Goal: Information Seeking & Learning: Learn about a topic

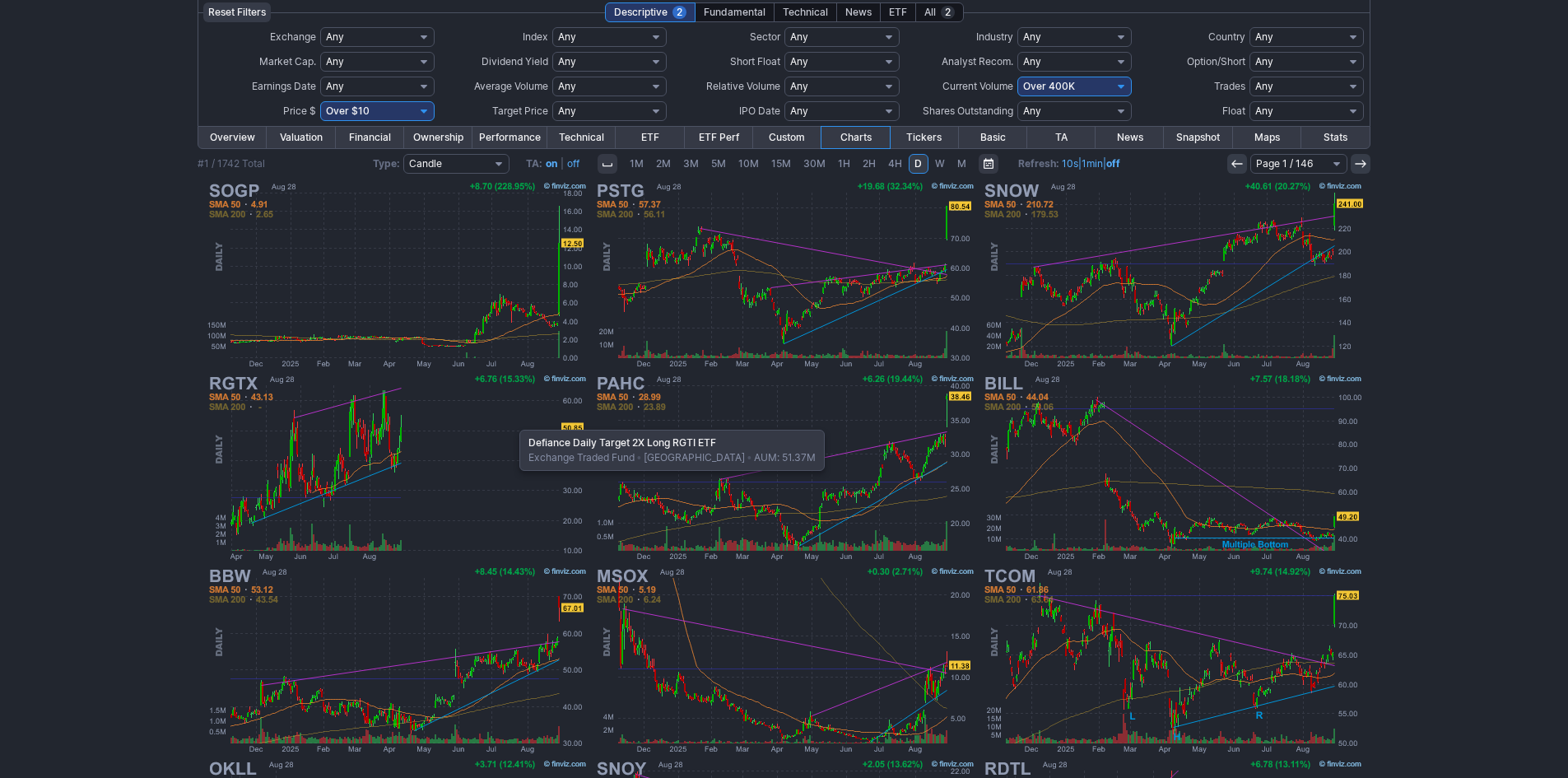
scroll to position [9, 0]
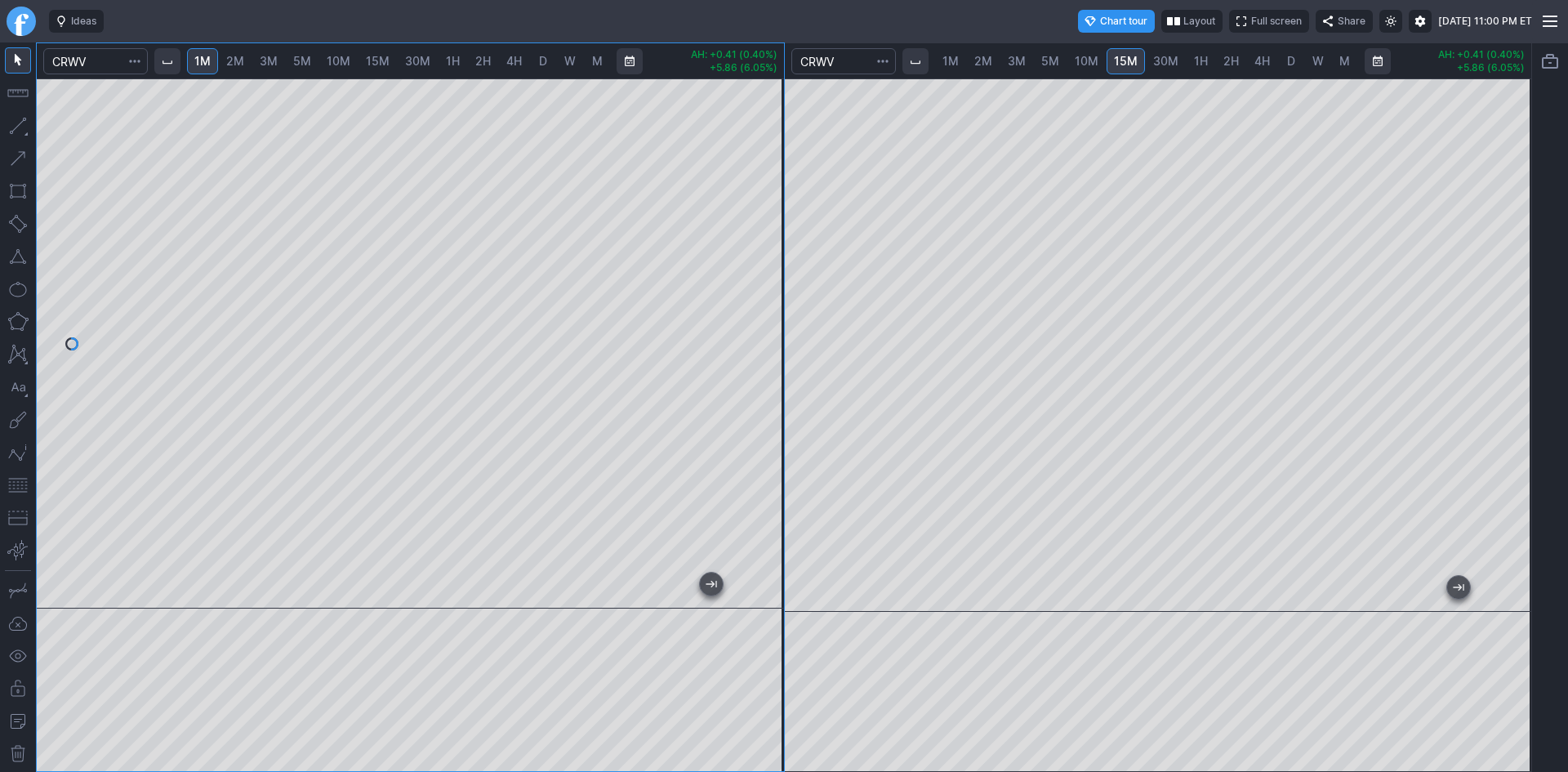
click at [231, 55] on span "2M" at bounding box center [235, 61] width 18 height 14
drag, startPoint x: 767, startPoint y: 154, endPoint x: 757, endPoint y: 174, distance: 22.4
click at [767, 177] on div at bounding box center [766, 341] width 35 height 492
click at [30, 375] on div "1M 2M 3M 5M 10M 15M 30M 1H 2H 4H D W M AH: -1.24 (27.80%) +2.76 (162.35%) 1M 2M…" at bounding box center [765, 407] width 1532 height 729
click at [271, 58] on span "3M" at bounding box center [269, 61] width 18 height 14
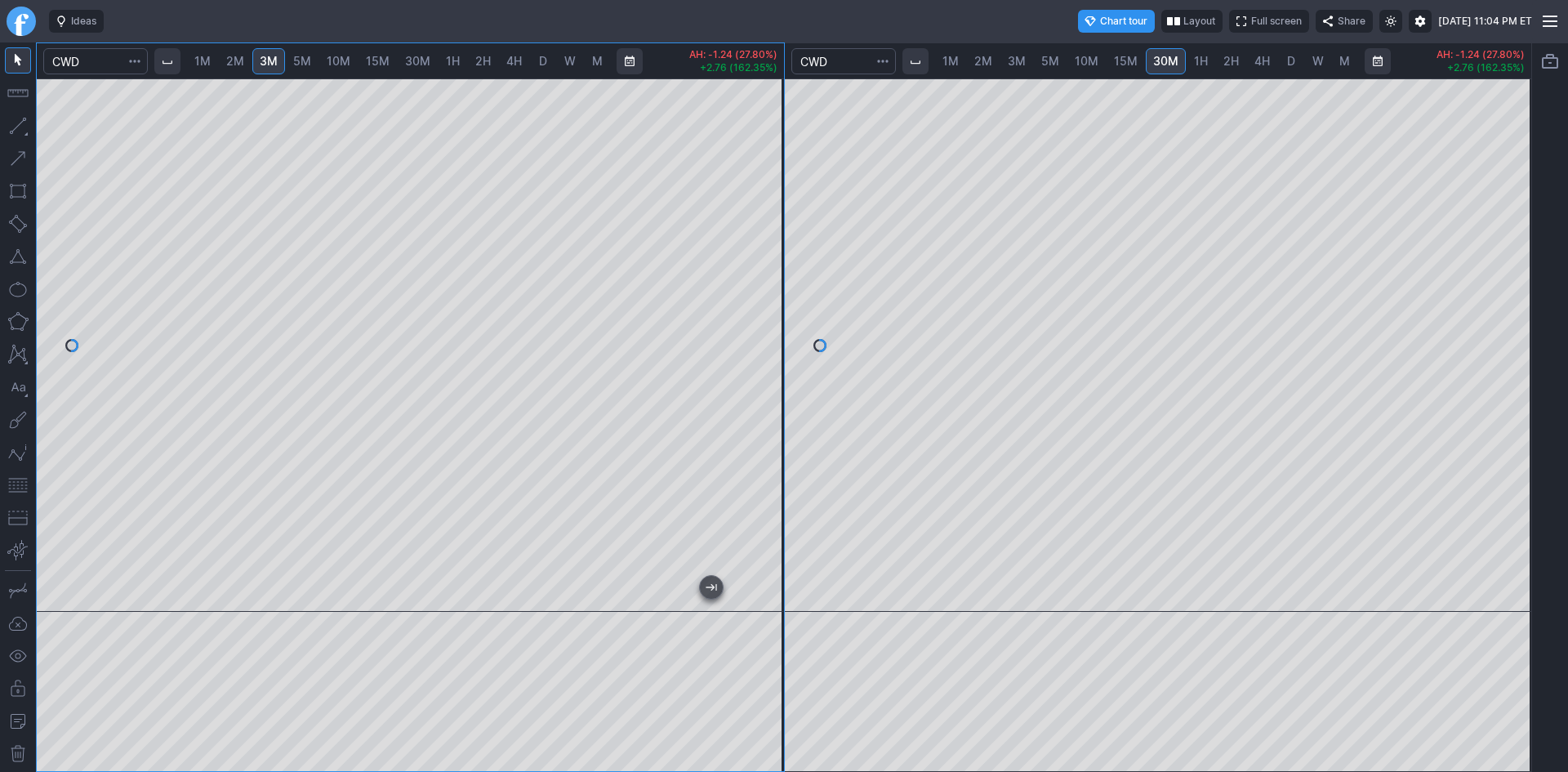
drag, startPoint x: 762, startPoint y: 253, endPoint x: 769, endPoint y: 322, distance: 69.4
click at [769, 322] on div at bounding box center [766, 341] width 35 height 492
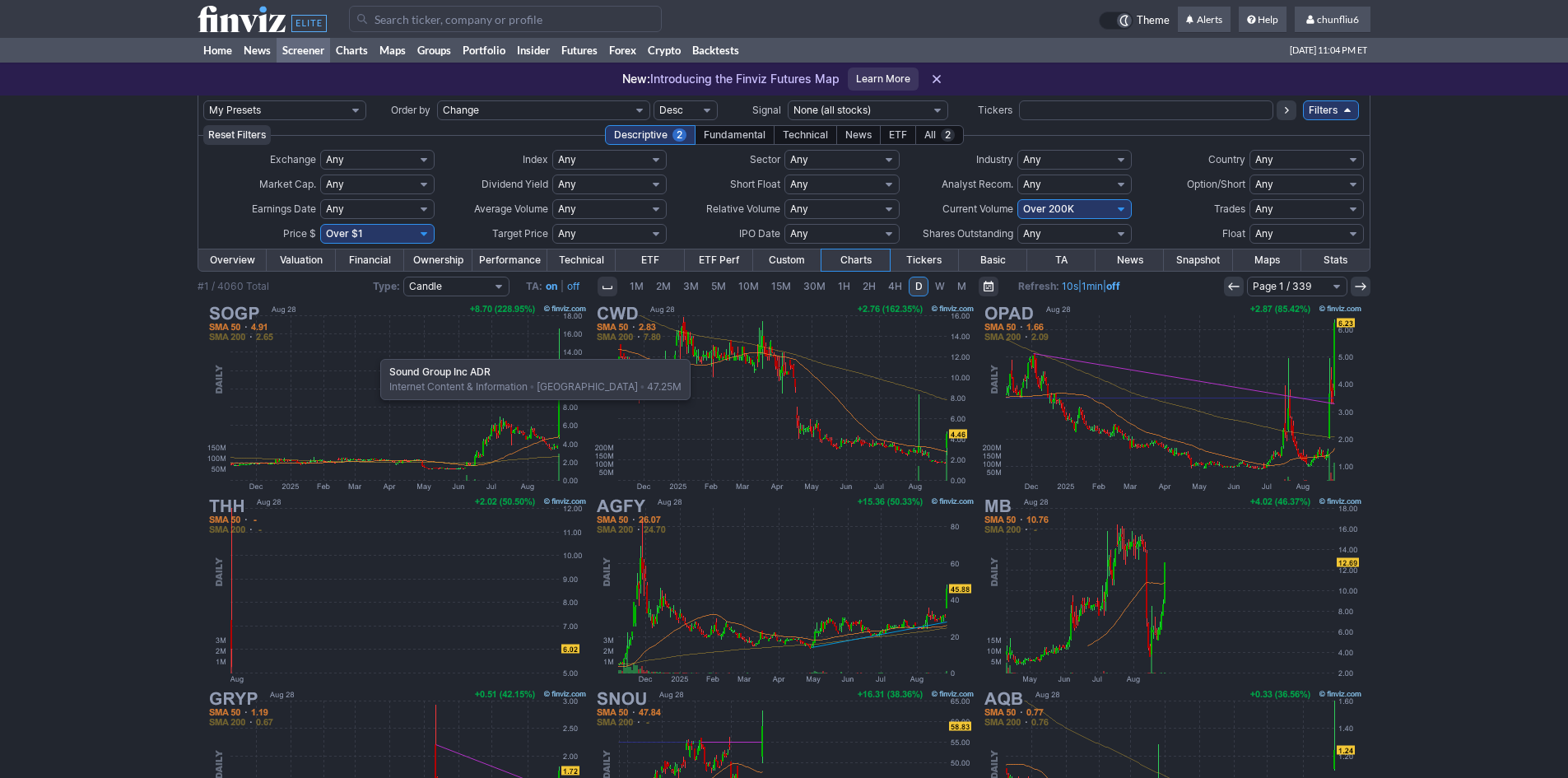
click at [372, 351] on img at bounding box center [396, 397] width 385 height 192
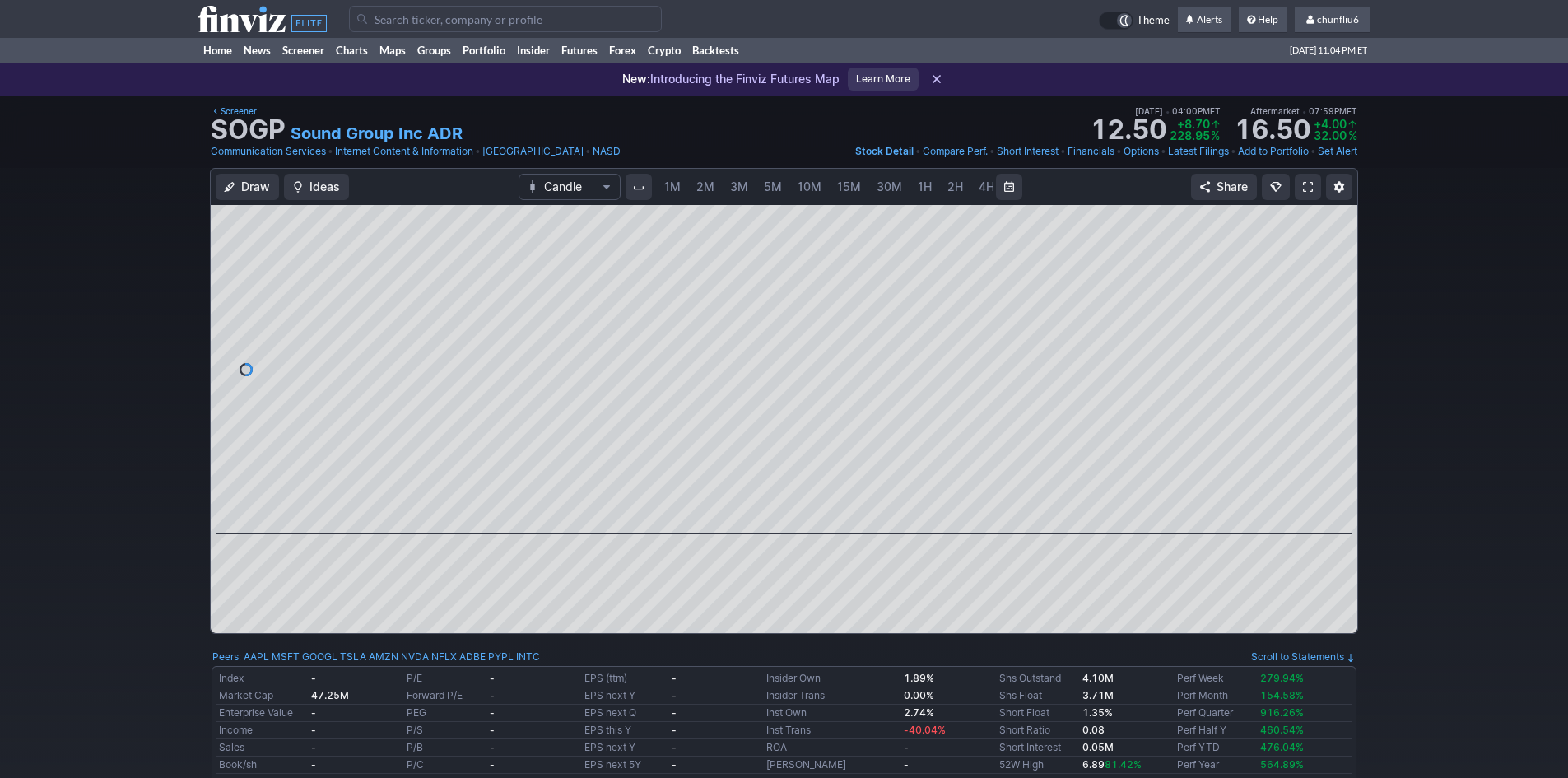
scroll to position [0, 89]
click at [1303, 190] on span at bounding box center [1308, 187] width 10 height 13
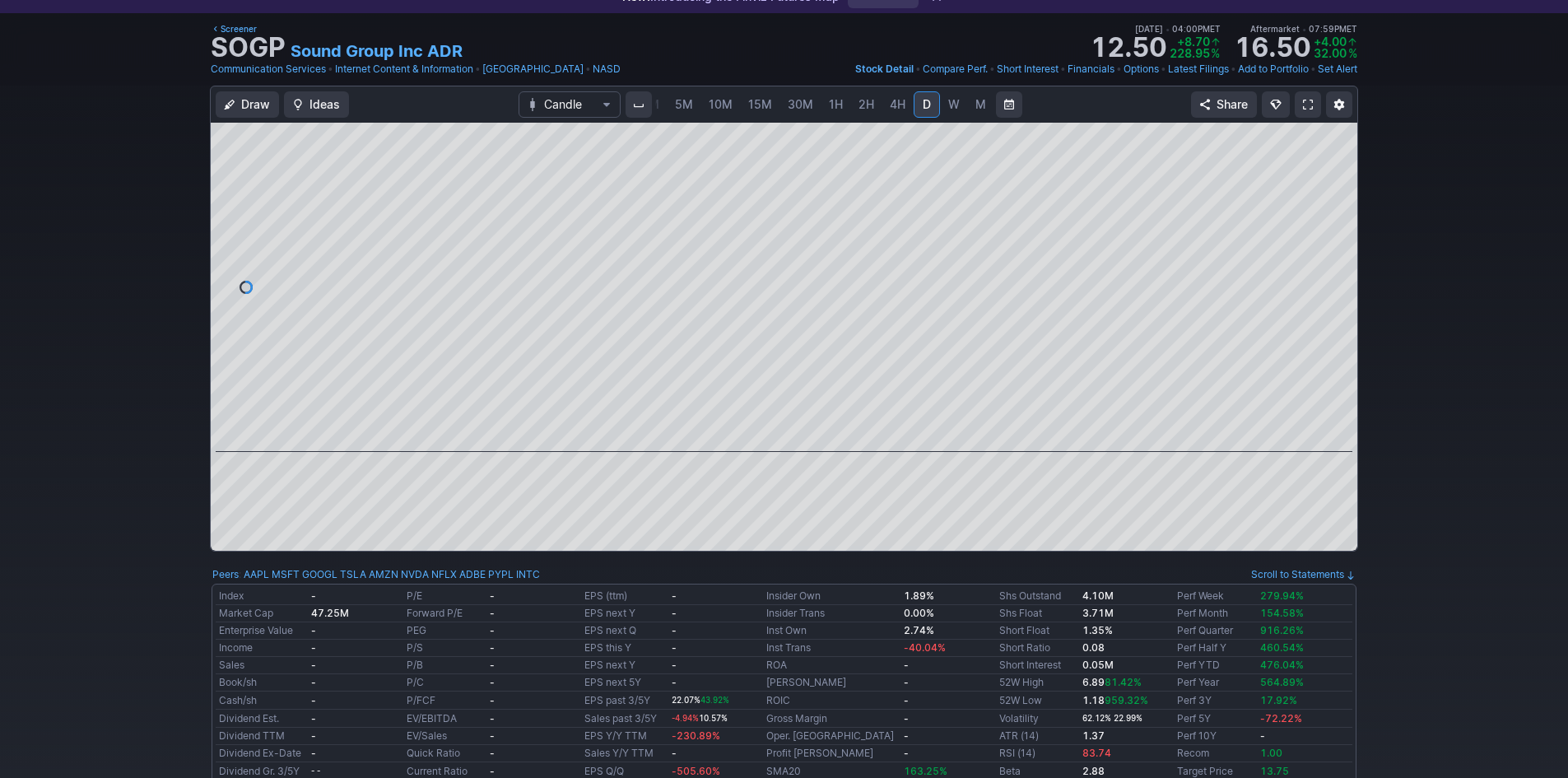
scroll to position [0, 0]
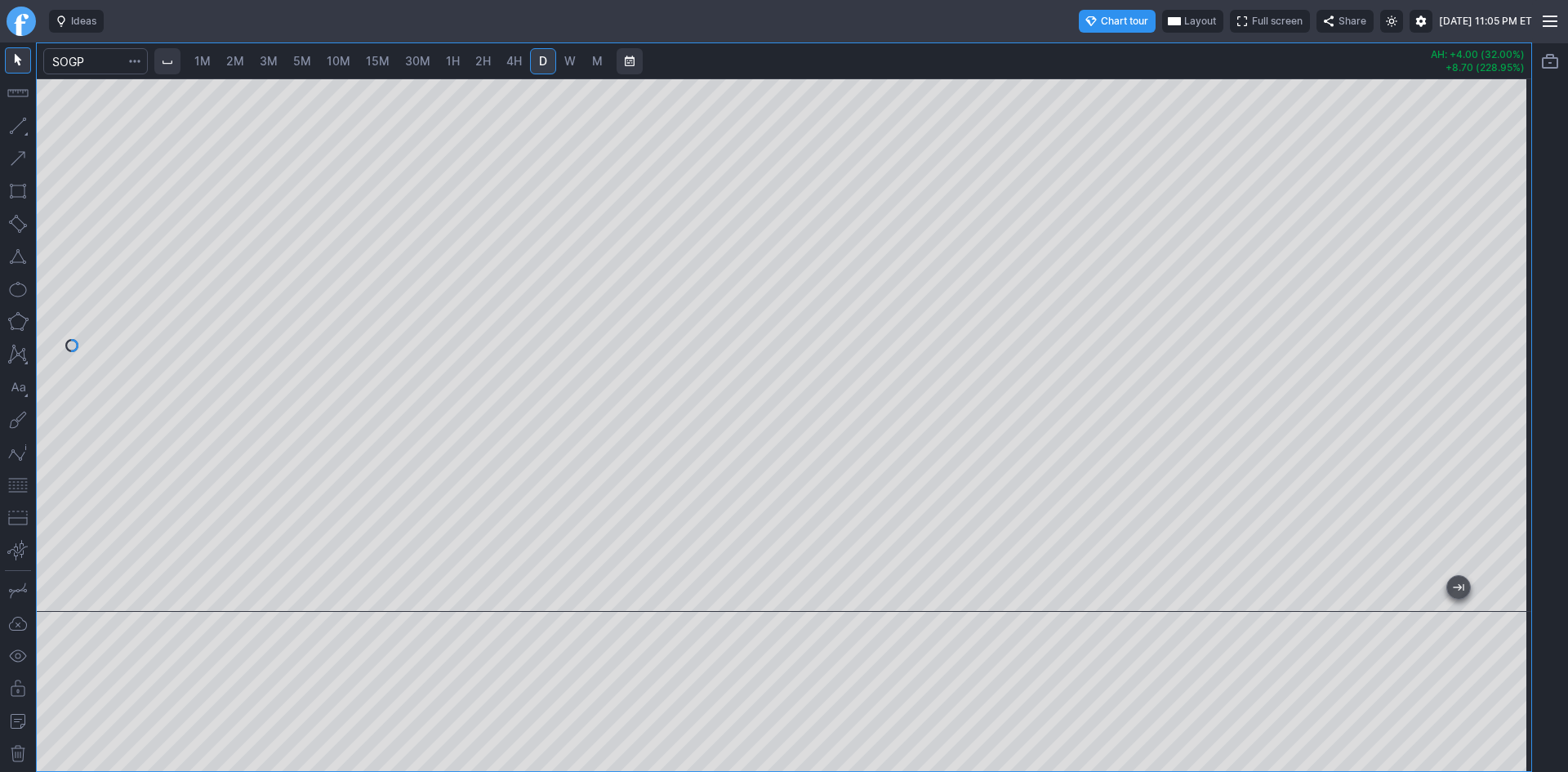
click at [16, 491] on button "button" at bounding box center [18, 484] width 26 height 26
click at [1184, 18] on span "Layout" at bounding box center [1200, 21] width 32 height 16
click at [1112, 52] on button "Layout" at bounding box center [1119, 53] width 23 height 23
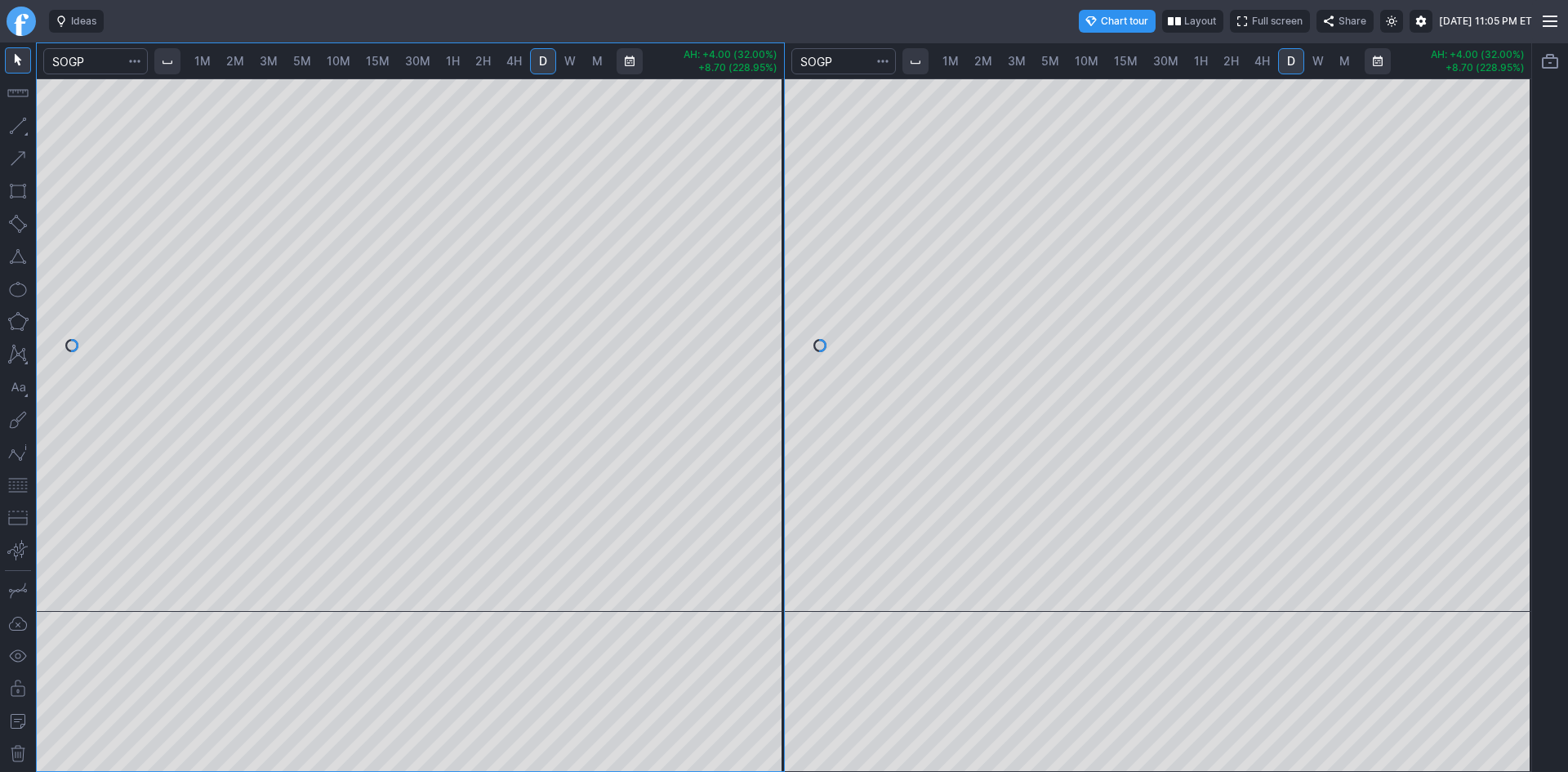
click at [232, 64] on span "2M" at bounding box center [235, 61] width 18 height 14
click at [266, 64] on span "3M" at bounding box center [269, 61] width 18 height 14
drag, startPoint x: 784, startPoint y: 373, endPoint x: 781, endPoint y: 391, distance: 18.2
click at [781, 391] on div at bounding box center [766, 341] width 35 height 492
click at [749, 353] on div at bounding box center [410, 344] width 747 height 533
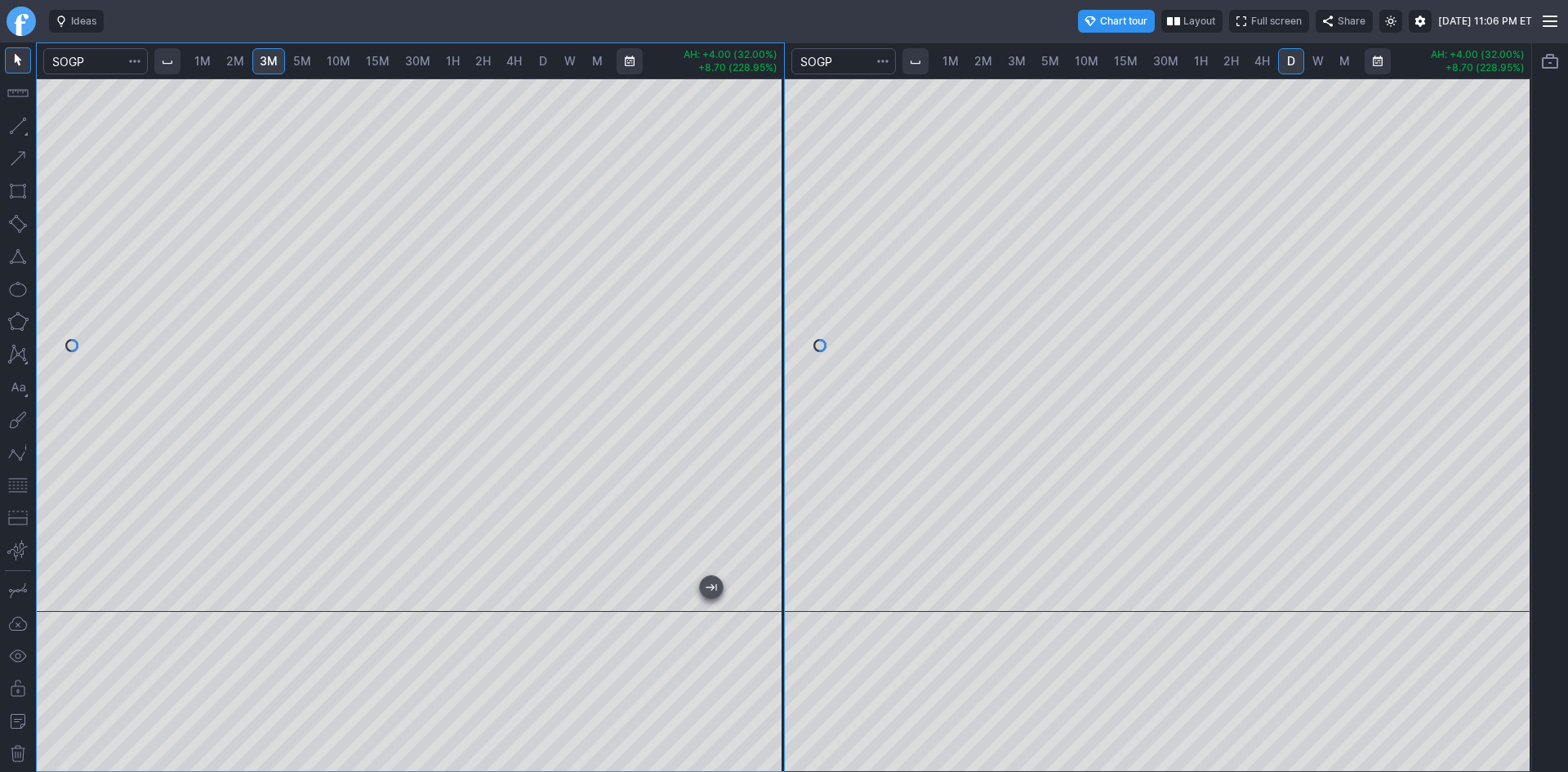
click at [205, 60] on span "1M" at bounding box center [202, 61] width 16 height 14
click at [812, 273] on div "1M 2M 3M 5M 10M 15M 30M 1H 2H 4H D W M AH: +4.00 (32.00%) +8.70 (228.95%) 1M 2M…" at bounding box center [784, 407] width 1496 height 729
drag, startPoint x: 766, startPoint y: 235, endPoint x: 764, endPoint y: 300, distance: 65.0
click at [764, 300] on div at bounding box center [766, 341] width 35 height 492
click at [748, 402] on div at bounding box center [410, 344] width 747 height 533
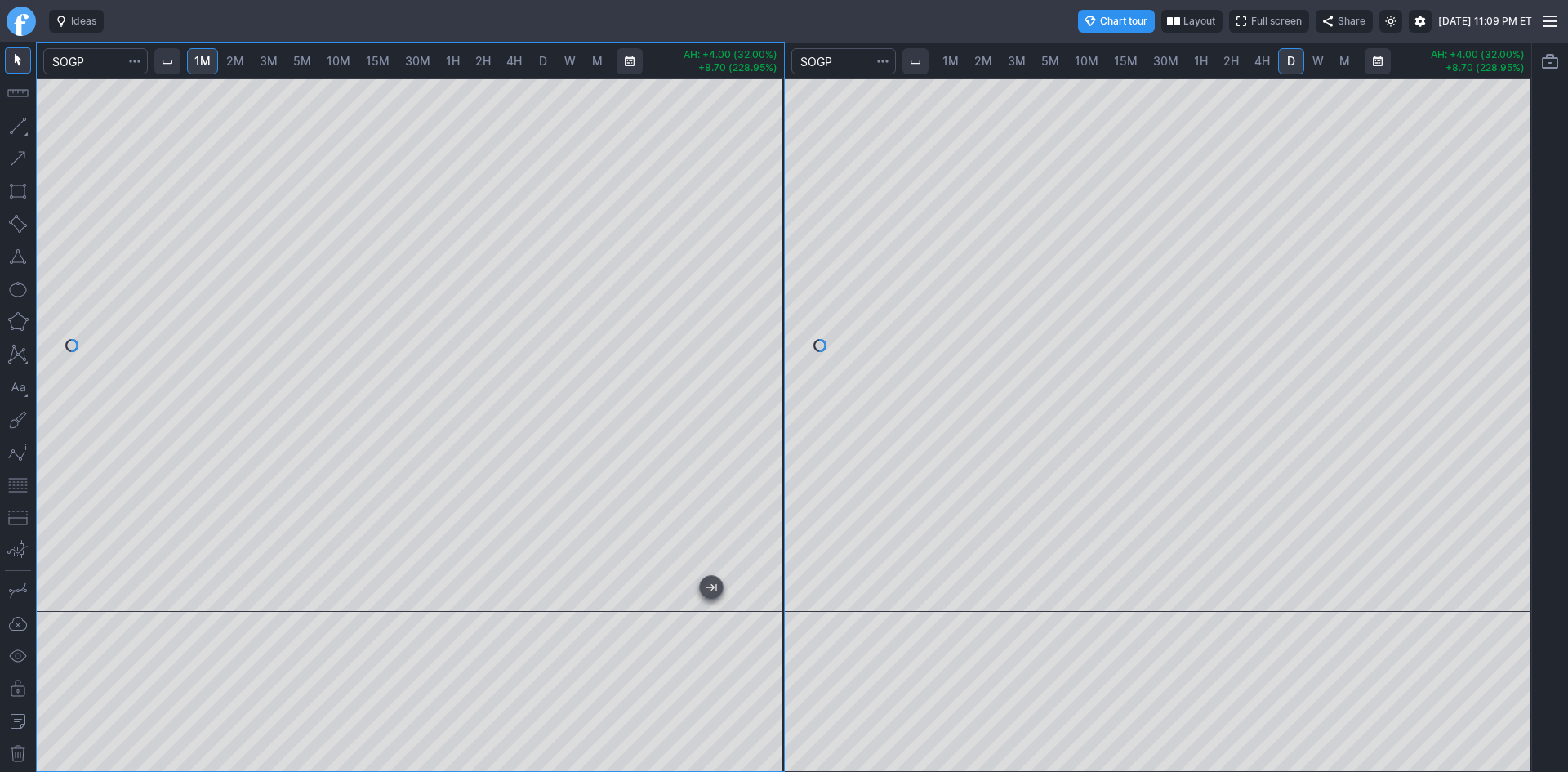
click at [20, 484] on button "button" at bounding box center [18, 484] width 26 height 26
click at [772, 306] on div "1M 2M 3M 5M 10M 15M 30M 1H 2H 4H D W M AH: +4.00 (32.00%) +8.70 (228.95%) 1M 2M…" at bounding box center [784, 407] width 1496 height 729
click at [746, 351] on div at bounding box center [410, 344] width 747 height 533
click at [744, 411] on div at bounding box center [410, 344] width 747 height 533
drag, startPoint x: 766, startPoint y: 308, endPoint x: 751, endPoint y: 398, distance: 91.2
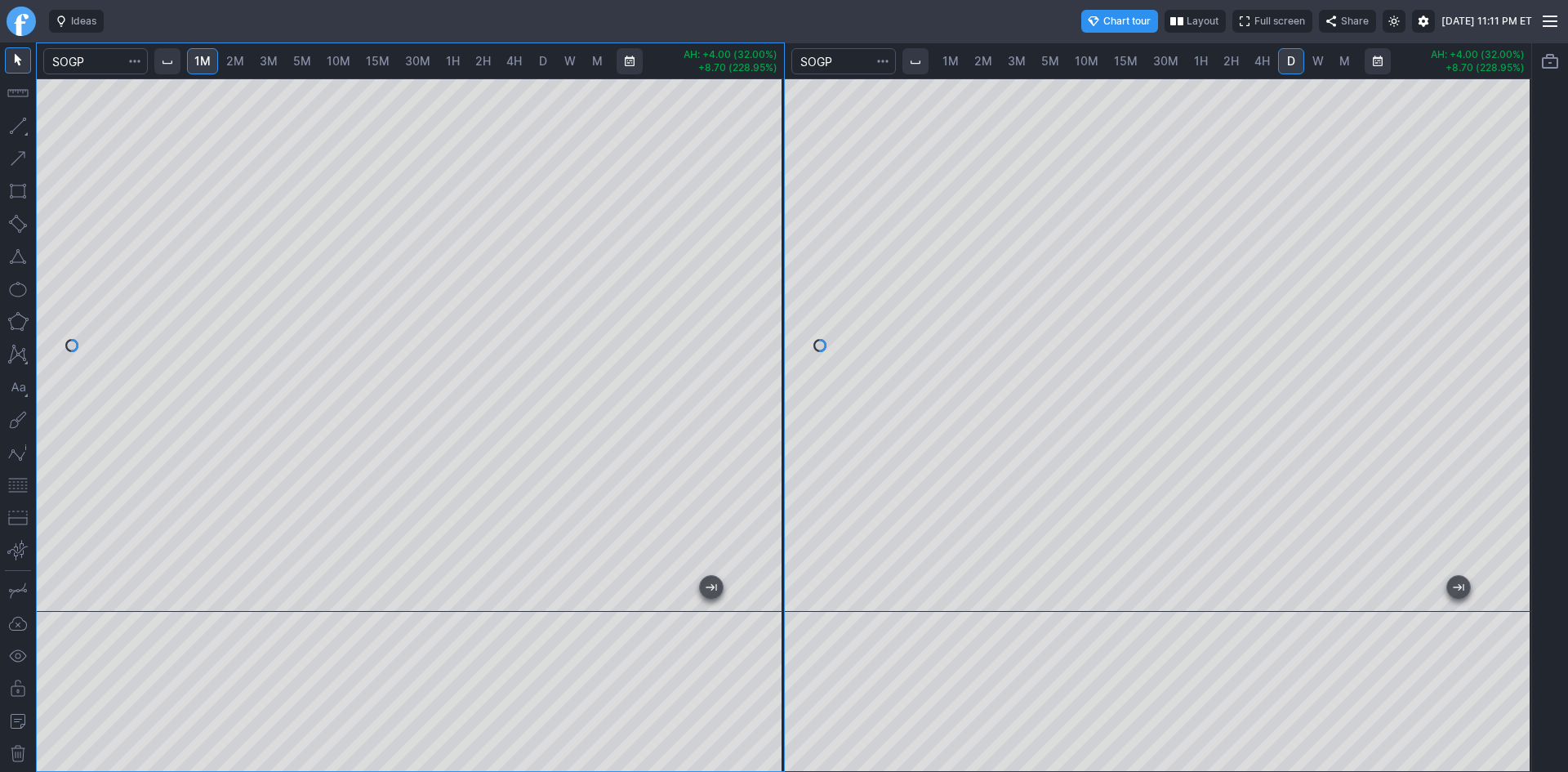
click at [754, 398] on div at bounding box center [766, 341] width 35 height 492
click at [791, 329] on div "1M 2M 3M 5M 10M 15M 30M 1H 2H 4H D W M AH: +4.00 (32.00%) +8.70 (228.95%) 1M 2M…" at bounding box center [784, 407] width 1496 height 729
click at [761, 404] on div at bounding box center [410, 344] width 747 height 533
drag, startPoint x: 767, startPoint y: 391, endPoint x: 780, endPoint y: 224, distance: 167.5
click at [778, 203] on div at bounding box center [766, 341] width 35 height 492
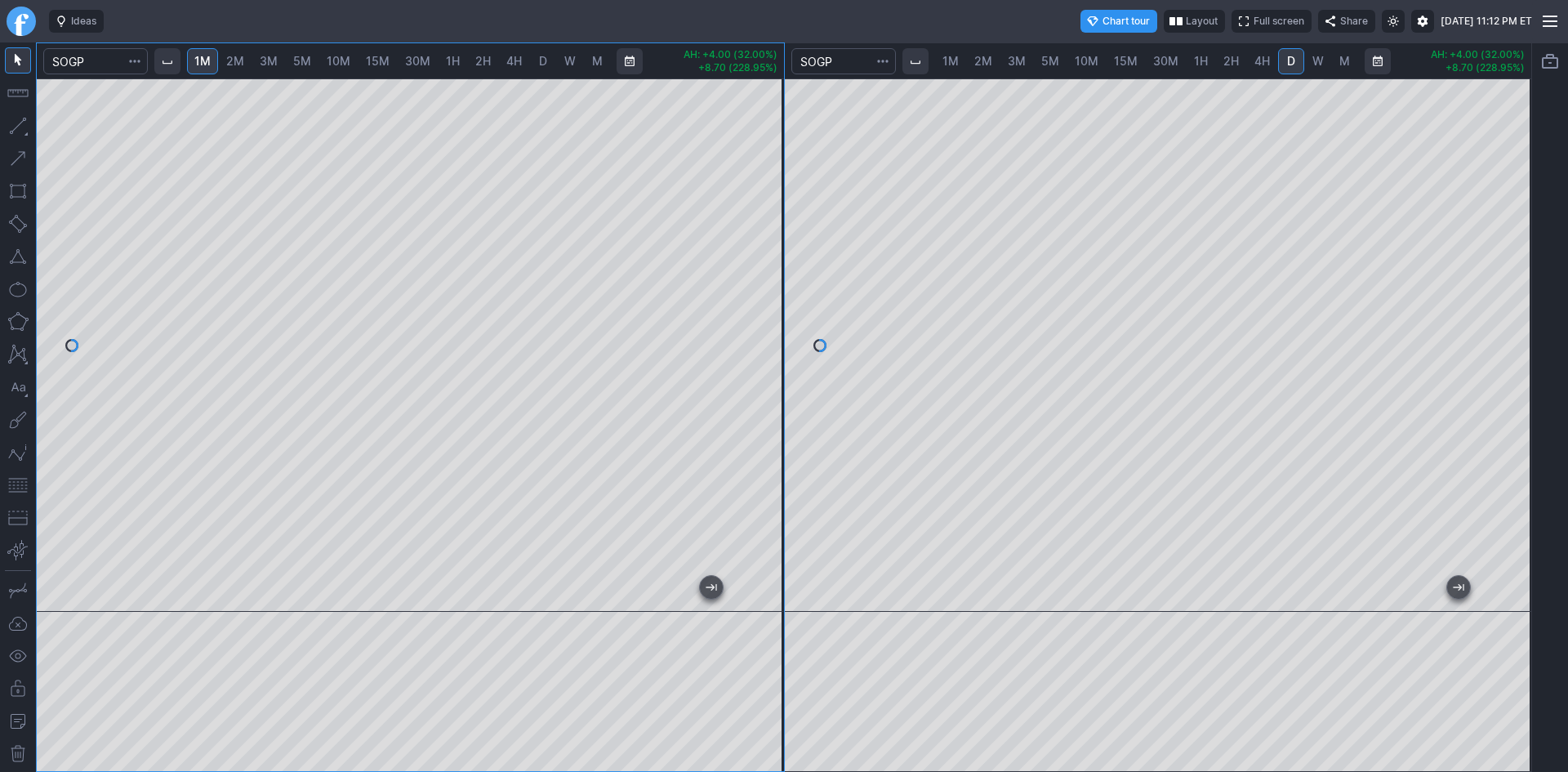
drag, startPoint x: 766, startPoint y: 264, endPoint x: 754, endPoint y: 366, distance: 102.7
click at [756, 366] on div at bounding box center [766, 341] width 35 height 492
click at [757, 329] on div at bounding box center [410, 344] width 747 height 533
click at [754, 372] on div at bounding box center [410, 344] width 747 height 533
drag, startPoint x: 763, startPoint y: 371, endPoint x: 778, endPoint y: 291, distance: 81.4
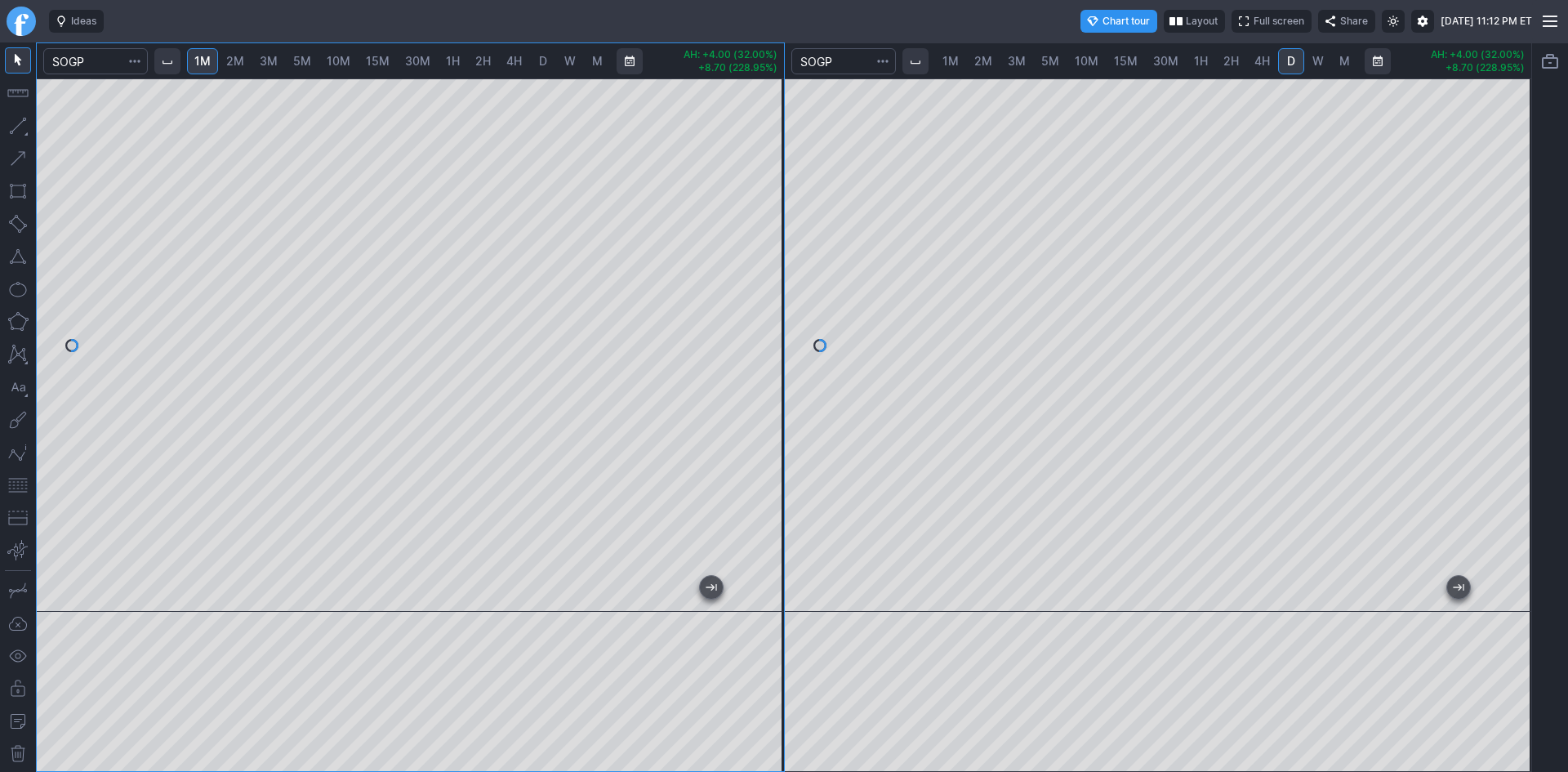
click at [778, 291] on div at bounding box center [766, 341] width 35 height 492
drag, startPoint x: 765, startPoint y: 183, endPoint x: 760, endPoint y: 319, distance: 136.1
click at [760, 319] on div at bounding box center [766, 341] width 35 height 492
click at [266, 58] on span "3M" at bounding box center [269, 61] width 18 height 14
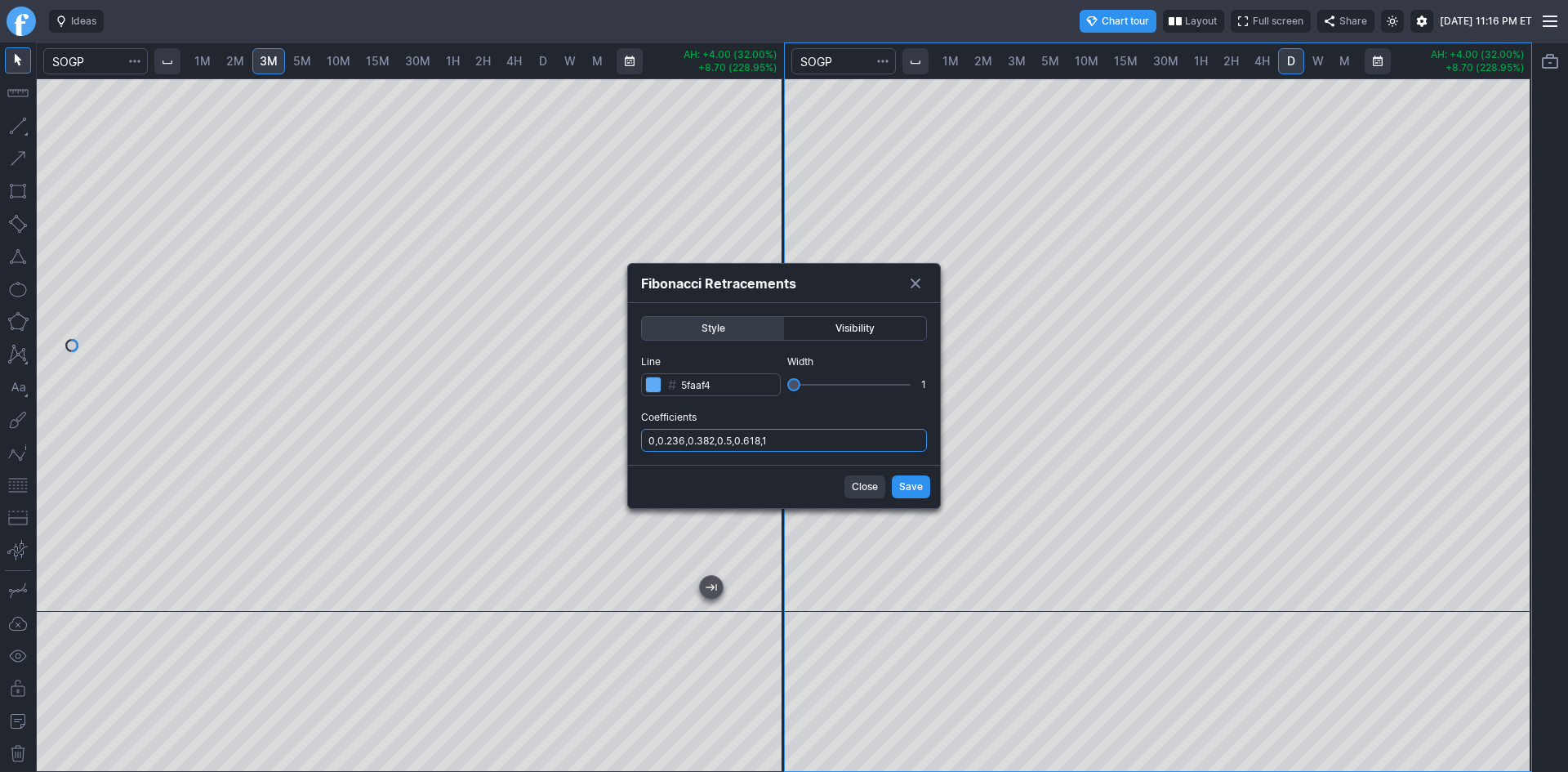
click at [837, 437] on input "0,0.236,0.382,0.5,0.618,1" at bounding box center [784, 440] width 286 height 23
type input "0,0.236,0.382,0.5,0.618,1,.786"
click at [909, 485] on span "Save" at bounding box center [911, 487] width 24 height 16
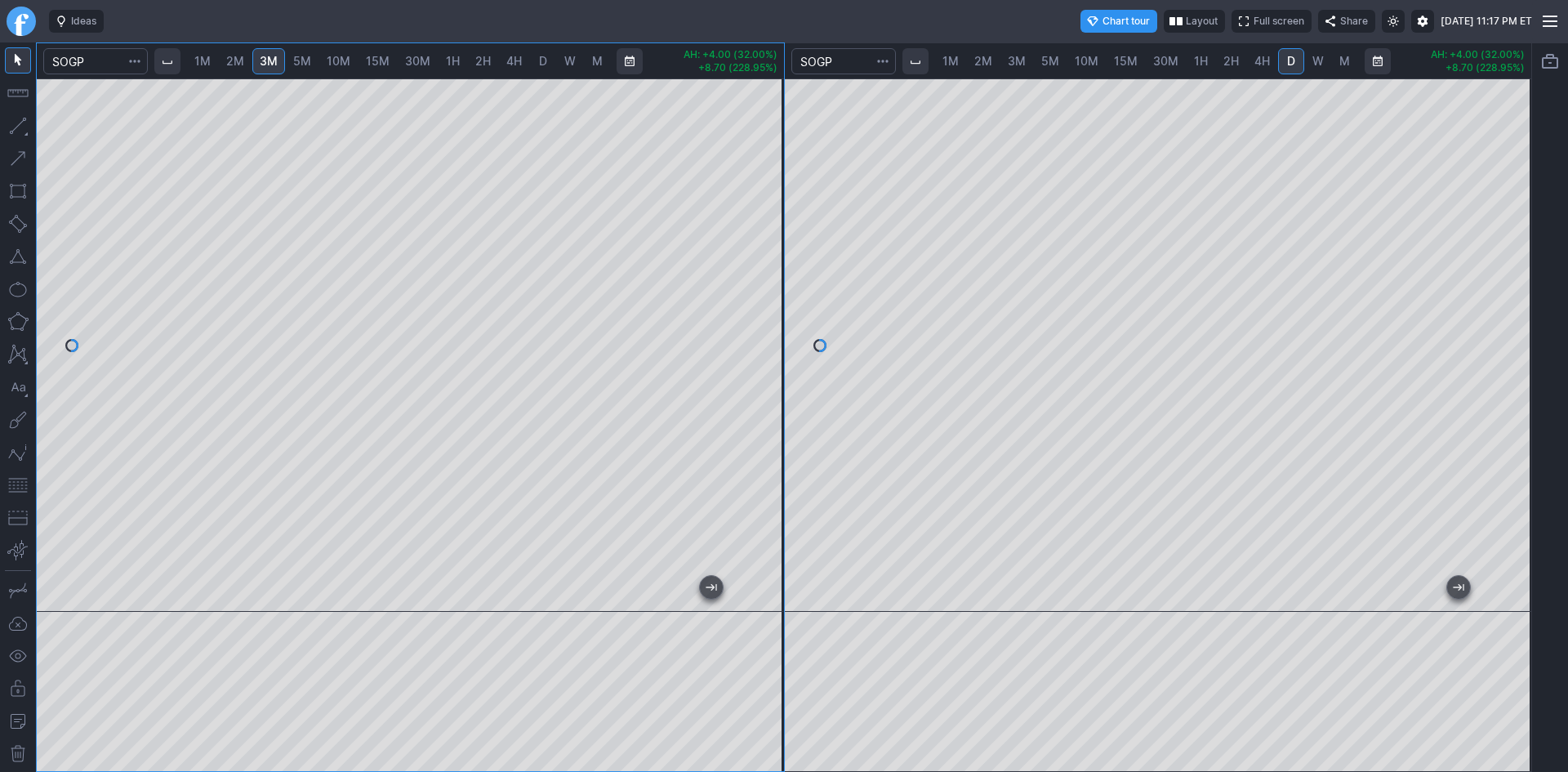
drag, startPoint x: 761, startPoint y: 199, endPoint x: 758, endPoint y: 231, distance: 32.1
click at [758, 231] on div at bounding box center [766, 341] width 35 height 492
drag, startPoint x: 764, startPoint y: 407, endPoint x: 753, endPoint y: 253, distance: 154.4
click at [753, 253] on div at bounding box center [766, 341] width 35 height 492
drag, startPoint x: 764, startPoint y: 383, endPoint x: 763, endPoint y: 343, distance: 40.0
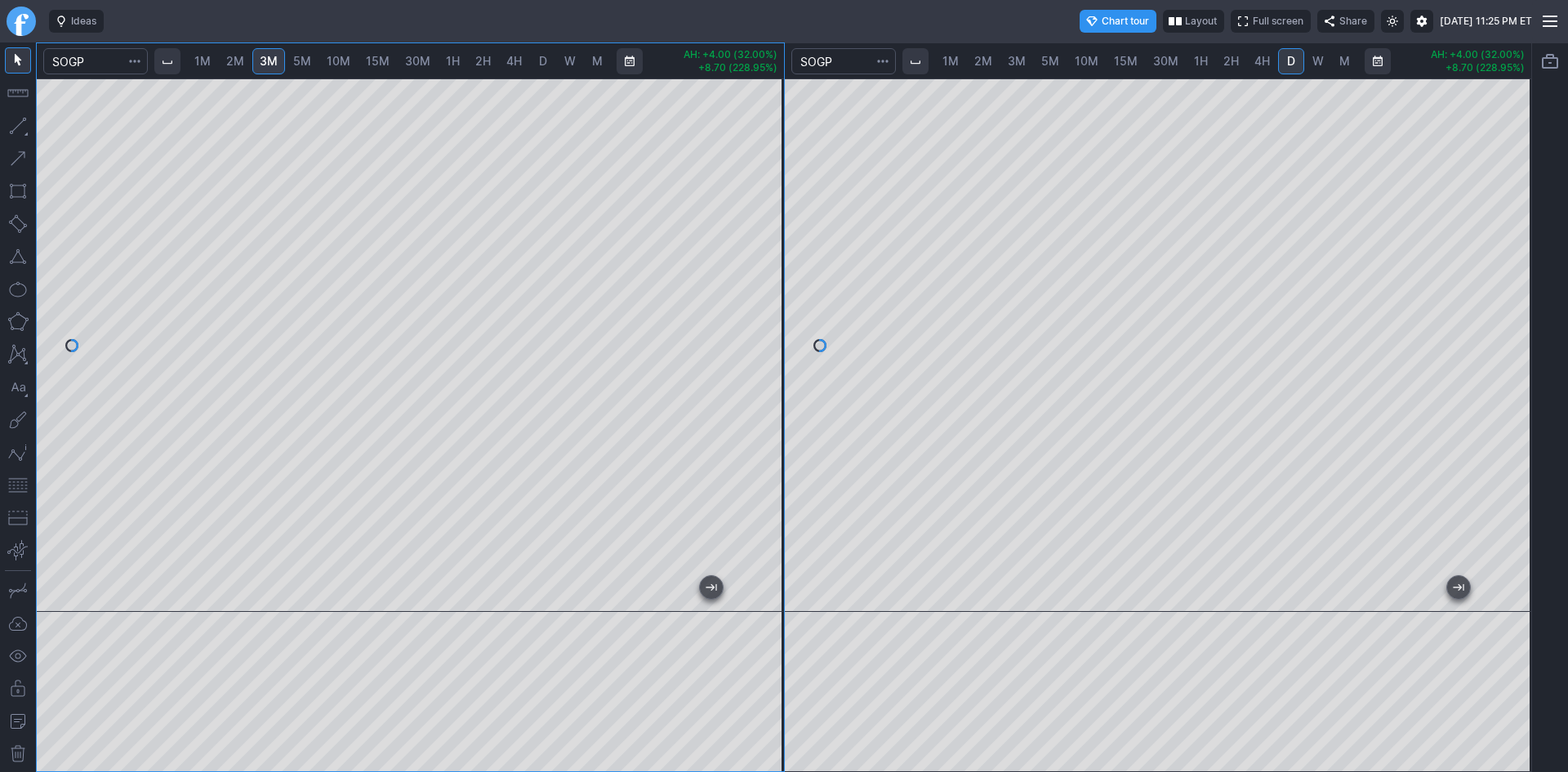
click at [763, 343] on div at bounding box center [766, 341] width 35 height 492
click at [241, 66] on span "2M" at bounding box center [235, 61] width 18 height 14
click at [206, 62] on span "1M" at bounding box center [202, 61] width 16 height 14
drag, startPoint x: 765, startPoint y: 282, endPoint x: 771, endPoint y: 390, distance: 108.2
click at [771, 390] on div at bounding box center [766, 341] width 35 height 492
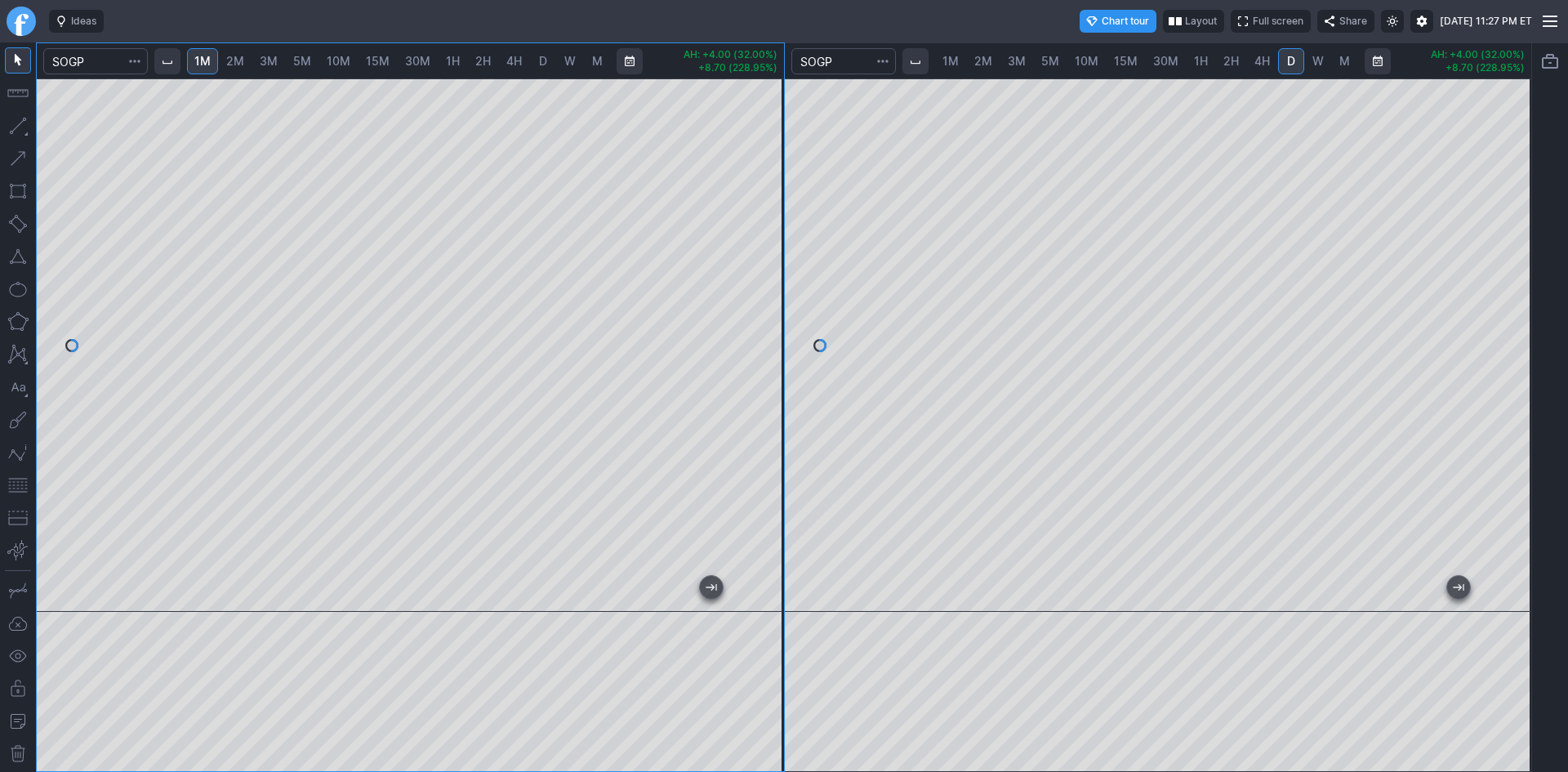
drag, startPoint x: 767, startPoint y: 184, endPoint x: 762, endPoint y: 273, distance: 89.1
click at [767, 262] on div at bounding box center [766, 341] width 35 height 492
drag, startPoint x: 778, startPoint y: 169, endPoint x: 762, endPoint y: 233, distance: 66.0
click at [767, 229] on div at bounding box center [766, 341] width 35 height 492
drag, startPoint x: 767, startPoint y: 139, endPoint x: 778, endPoint y: 116, distance: 25.5
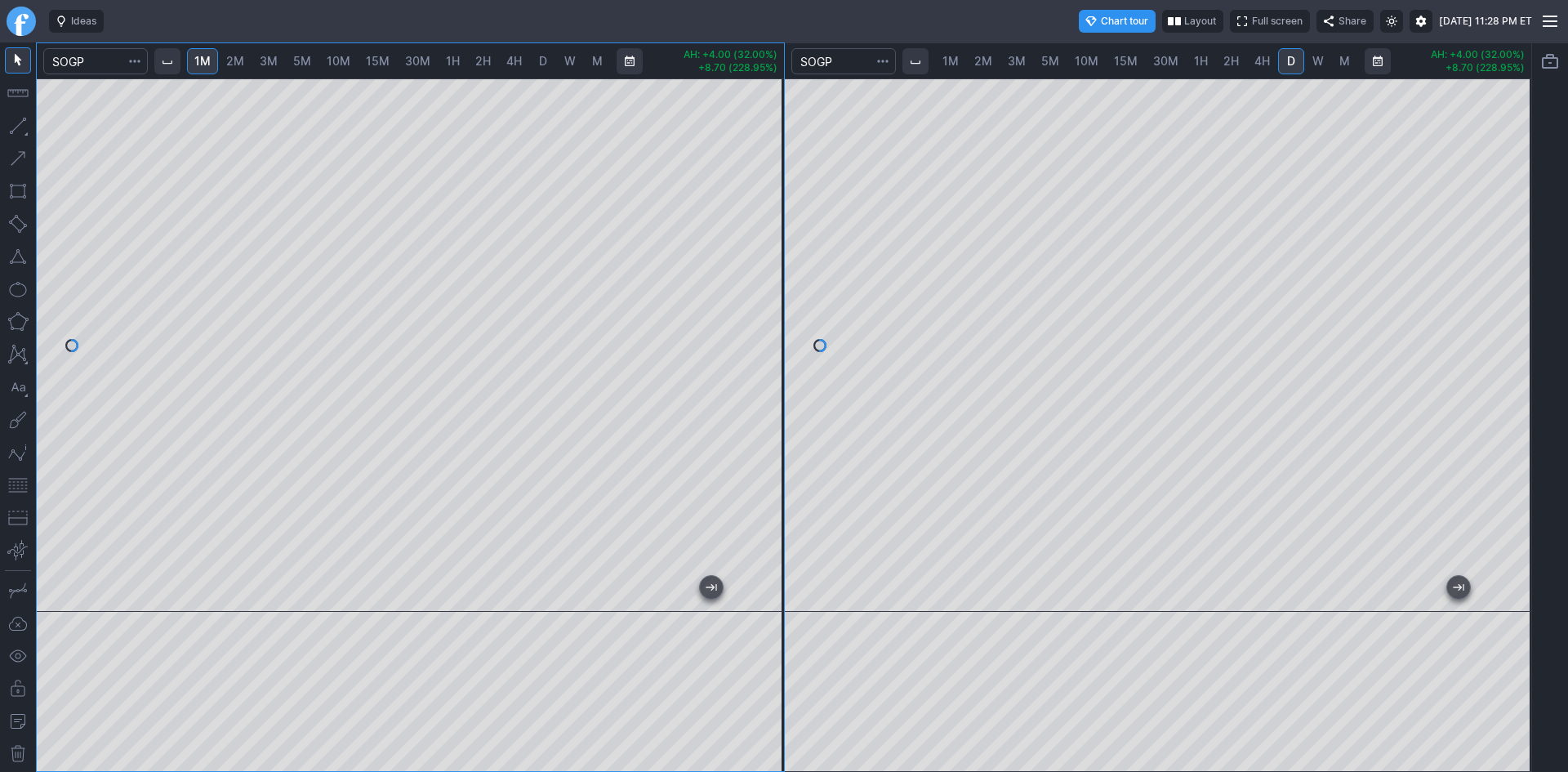
click at [778, 116] on div at bounding box center [766, 341] width 35 height 492
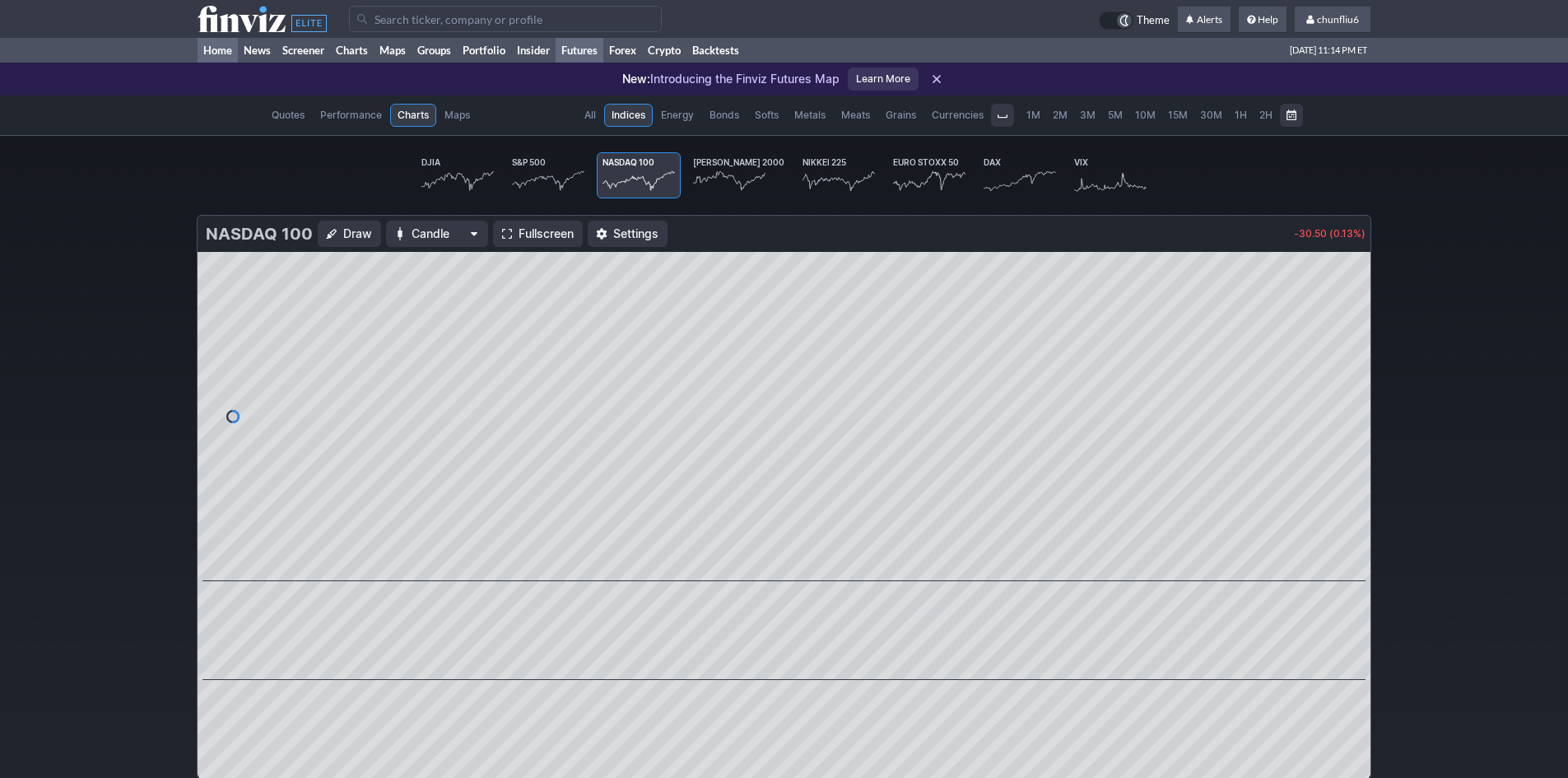
scroll to position [0, 102]
click at [222, 52] on link "Home" at bounding box center [217, 50] width 40 height 25
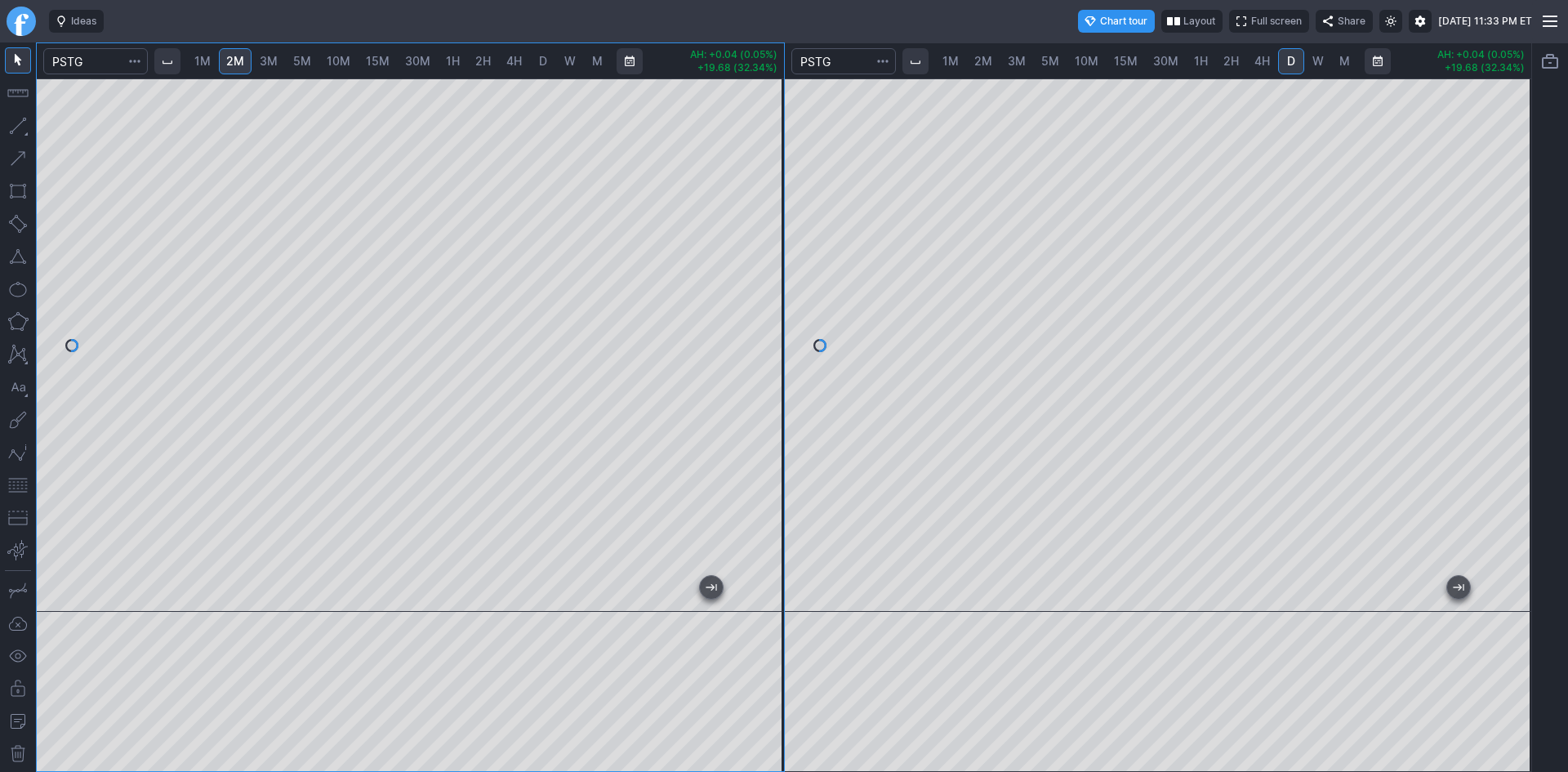
click at [204, 53] on span "1M" at bounding box center [202, 61] width 16 height 16
click at [242, 55] on span "2M" at bounding box center [235, 61] width 18 height 14
click at [772, 310] on div at bounding box center [766, 341] width 35 height 492
drag, startPoint x: 767, startPoint y: 316, endPoint x: 761, endPoint y: 286, distance: 30.6
click at [763, 284] on div at bounding box center [766, 341] width 35 height 492
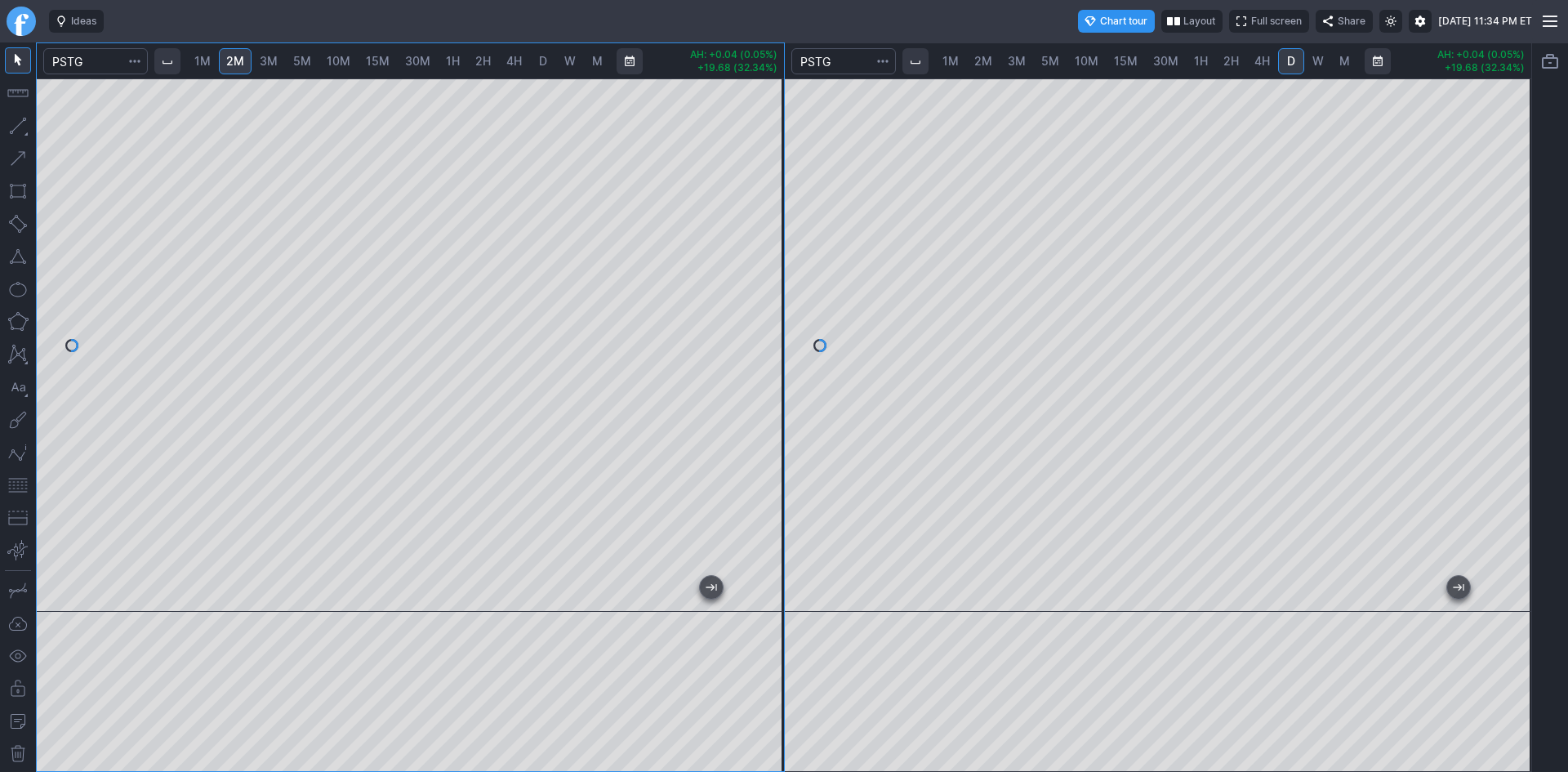
drag, startPoint x: 1510, startPoint y: 325, endPoint x: 1513, endPoint y: 311, distance: 14.3
click at [1519, 299] on div at bounding box center [1514, 341] width 35 height 492
